Goal: Find specific page/section: Find specific page/section

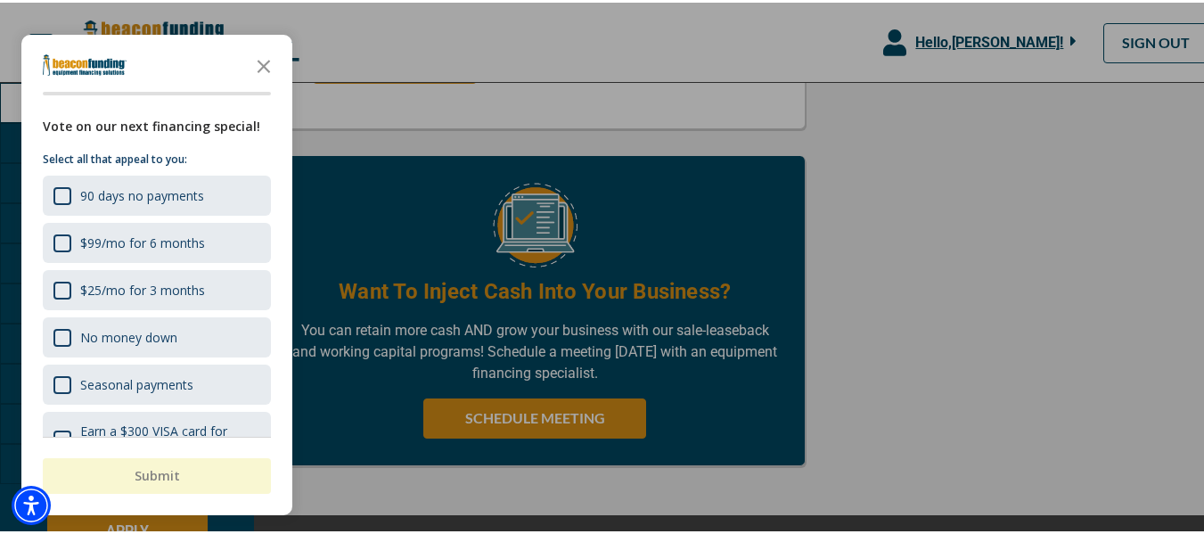
scroll to position [1216, 0]
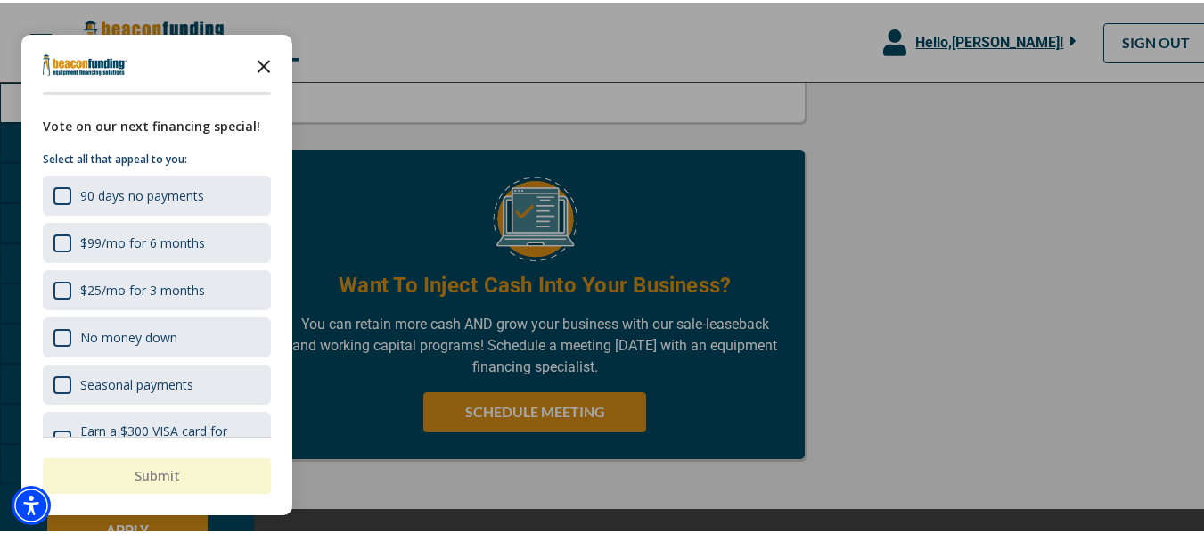
click at [270, 61] on icon "Close the survey" at bounding box center [264, 63] width 36 height 36
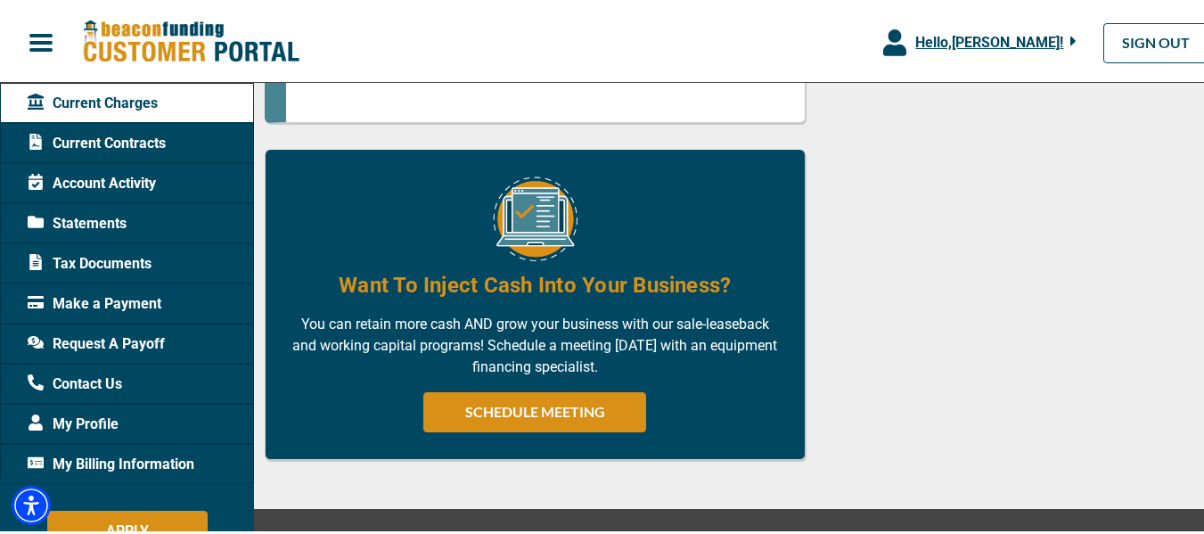
click at [97, 220] on span "Statements" at bounding box center [77, 220] width 99 height 21
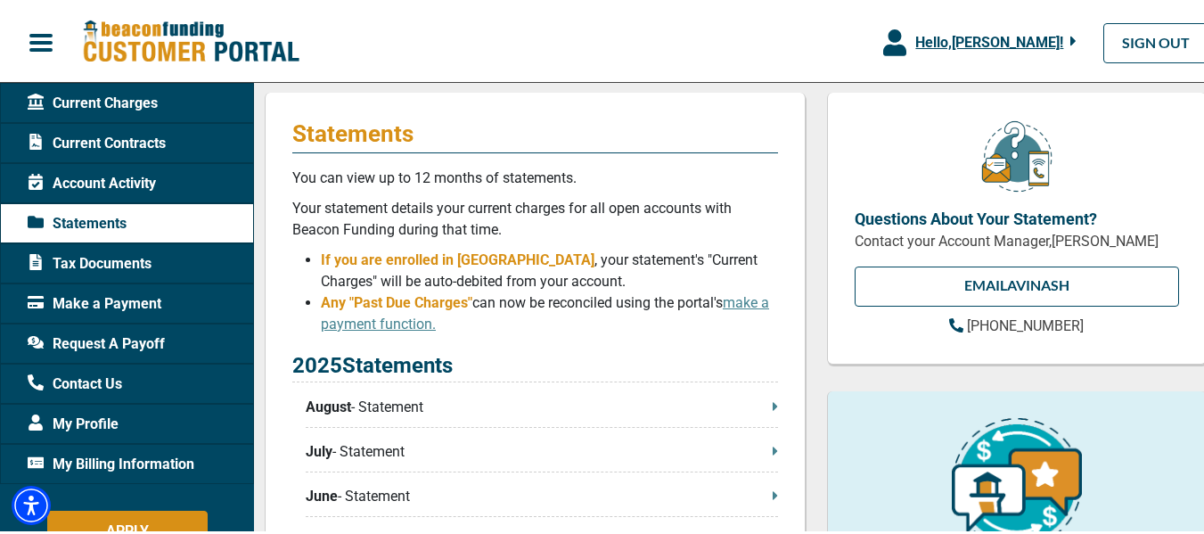
scroll to position [239, 0]
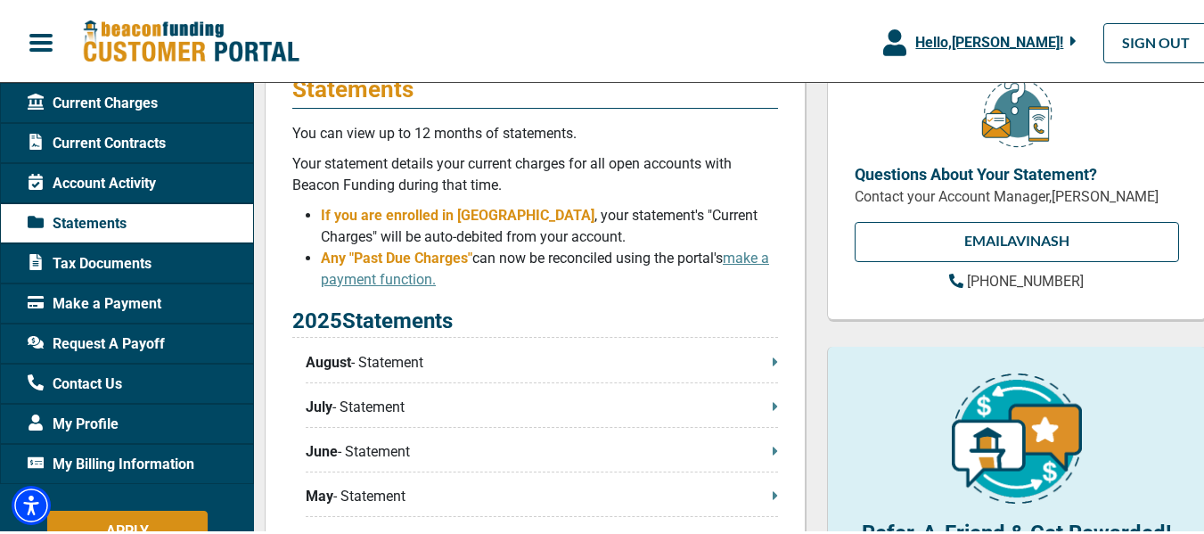
click at [410, 360] on p "August - Statement" at bounding box center [542, 359] width 472 height 21
click at [761, 364] on p "August - Statement" at bounding box center [542, 359] width 472 height 21
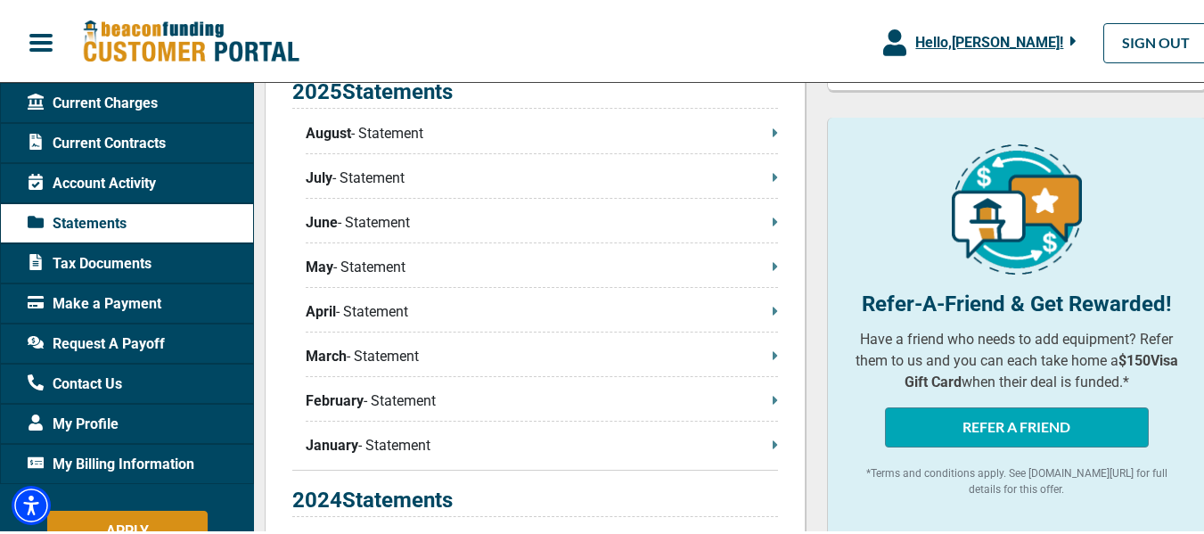
scroll to position [478, 0]
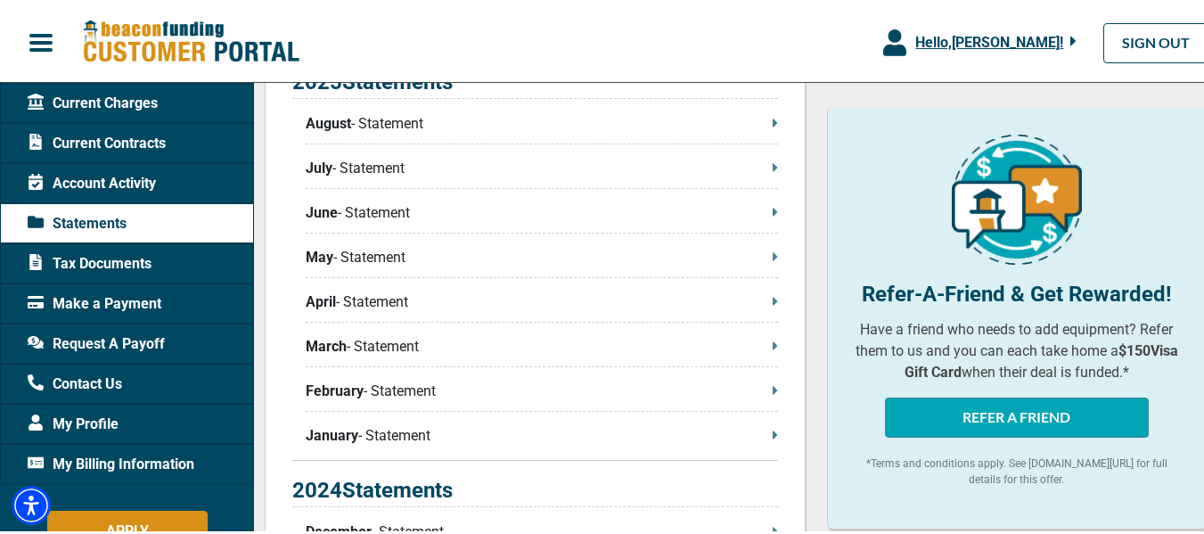
click at [128, 171] on span "Account Activity" at bounding box center [92, 180] width 128 height 21
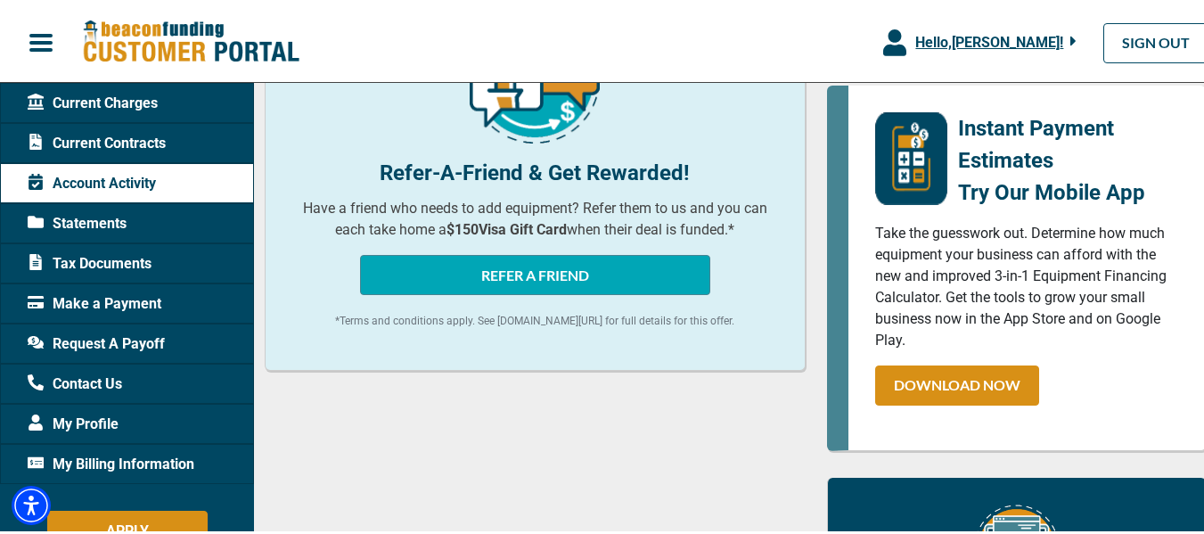
scroll to position [121, 0]
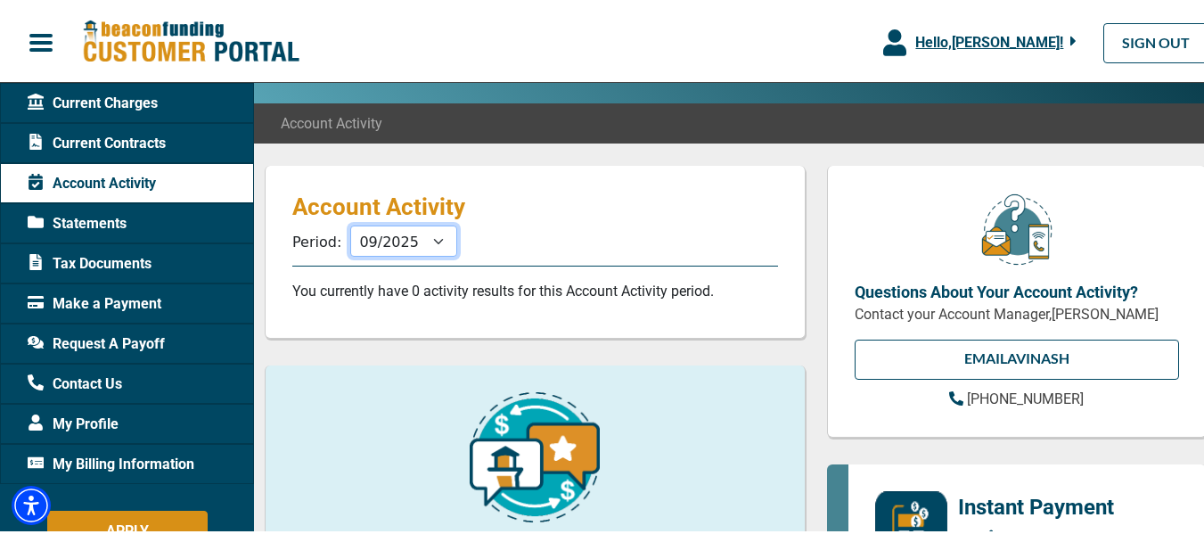
click at [414, 246] on select "10/2025 09/2025 08/2025 07/2025 06/2025 05/2025 04/2025 03/2025 02/2025 01/2025…" at bounding box center [403, 238] width 107 height 31
select select "08/2025"
click at [350, 223] on select "10/2025 09/2025 08/2025 07/2025 06/2025 05/2025 04/2025 03/2025 02/2025 01/2025…" at bounding box center [403, 238] width 107 height 31
click at [152, 300] on span "Make a Payment" at bounding box center [95, 300] width 134 height 21
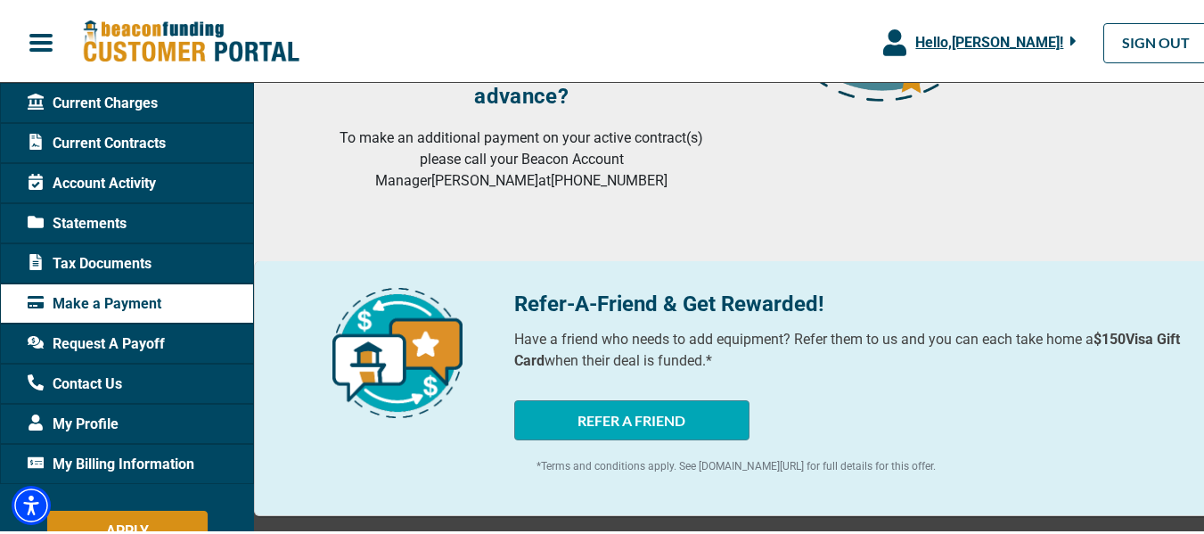
scroll to position [477, 0]
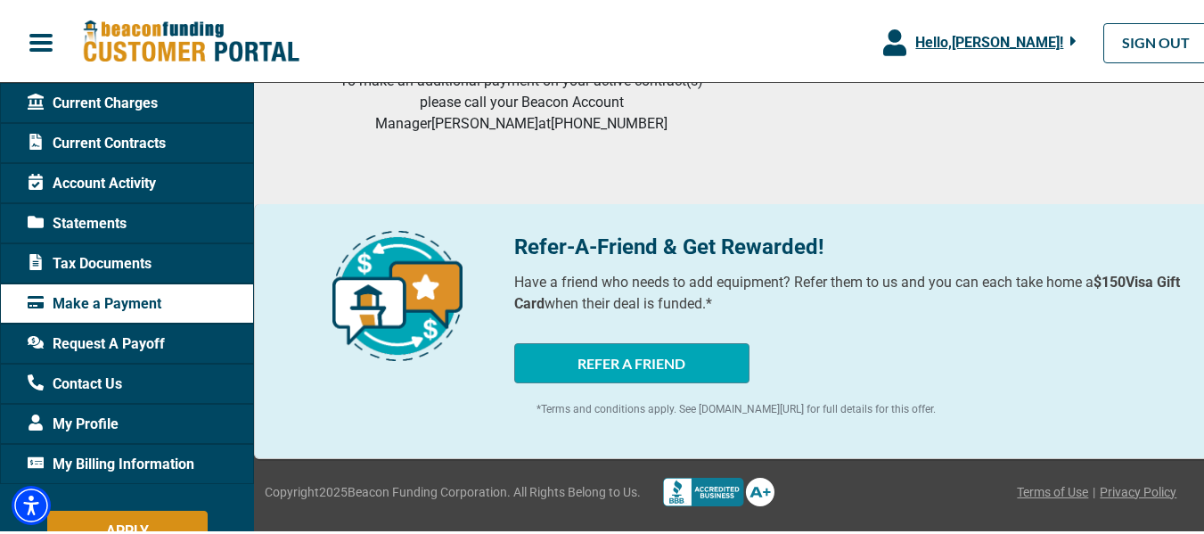
click at [144, 339] on span "Request A Payoff" at bounding box center [96, 341] width 137 height 21
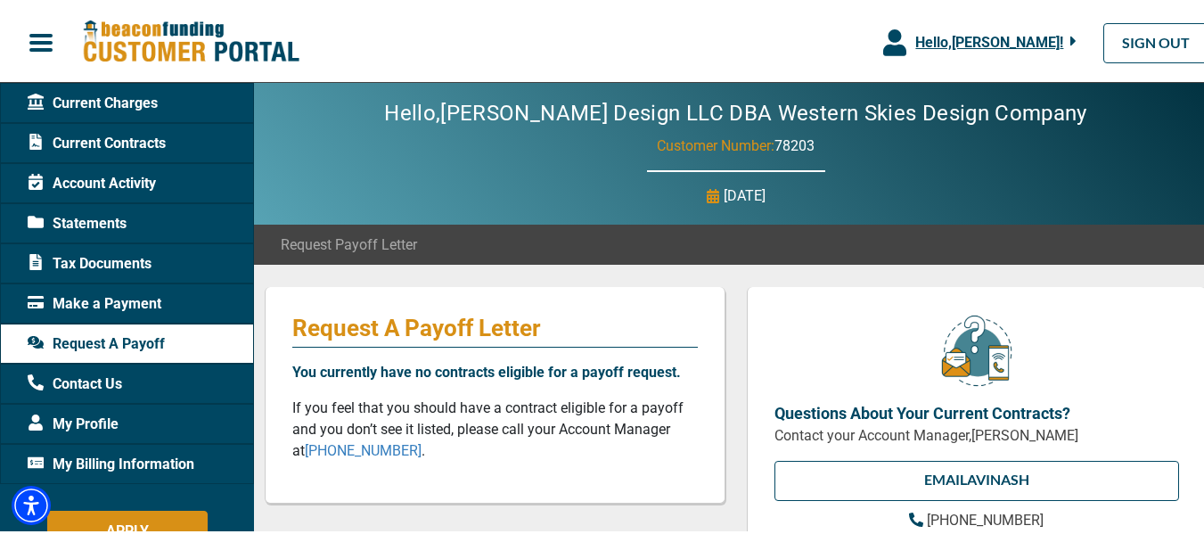
click at [138, 97] on span "Current Charges" at bounding box center [93, 100] width 130 height 21
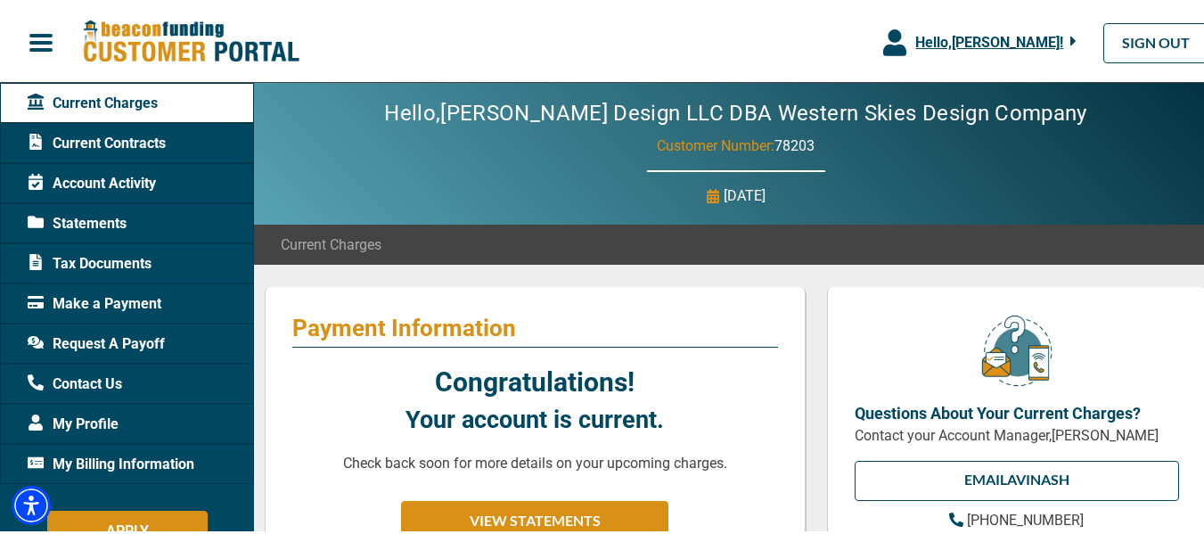
click at [156, 135] on span "Current Contracts" at bounding box center [97, 140] width 138 height 21
